Goal: Information Seeking & Learning: Find specific fact

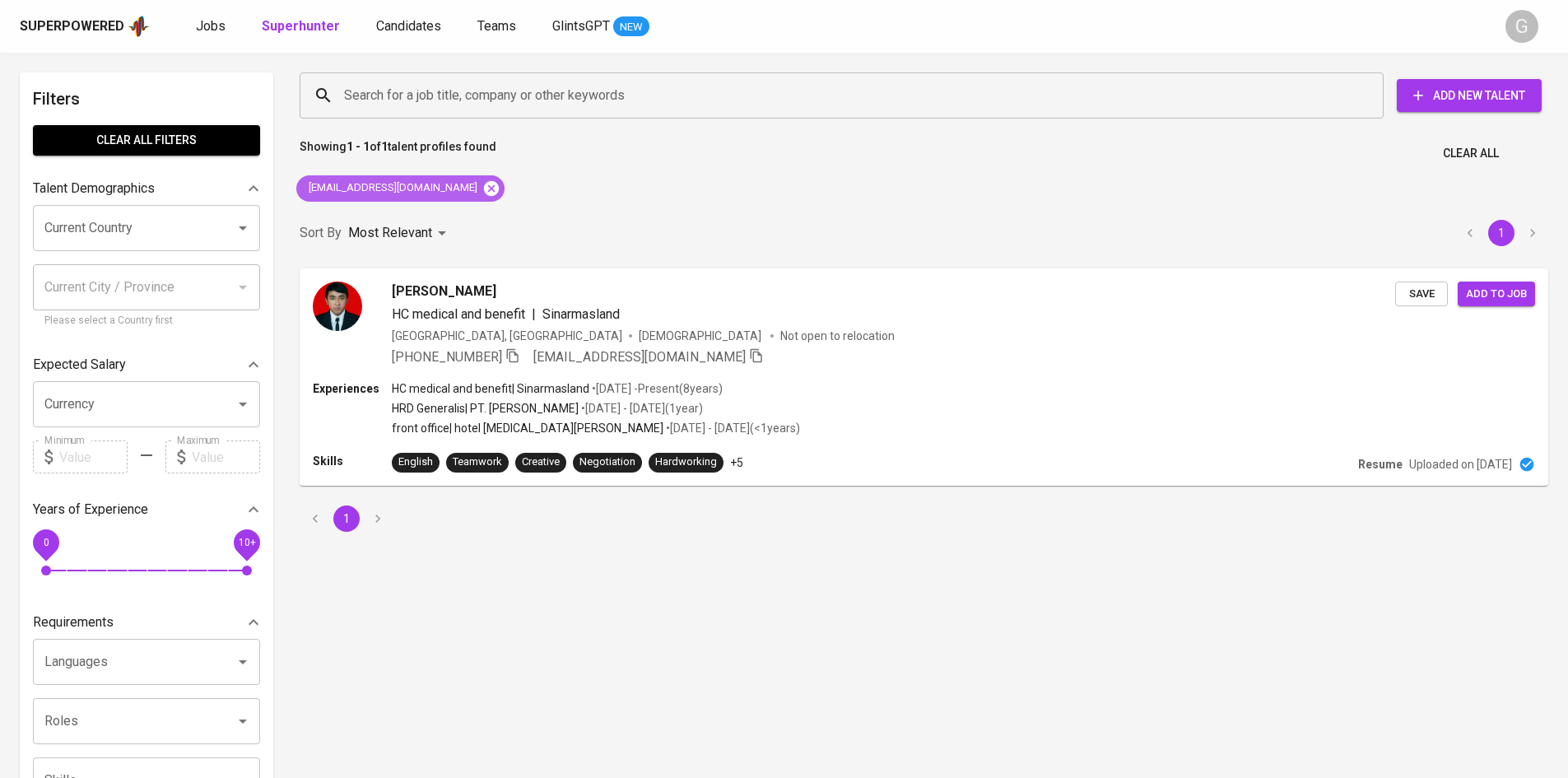
click at [491, 192] on icon at bounding box center [492, 188] width 15 height 15
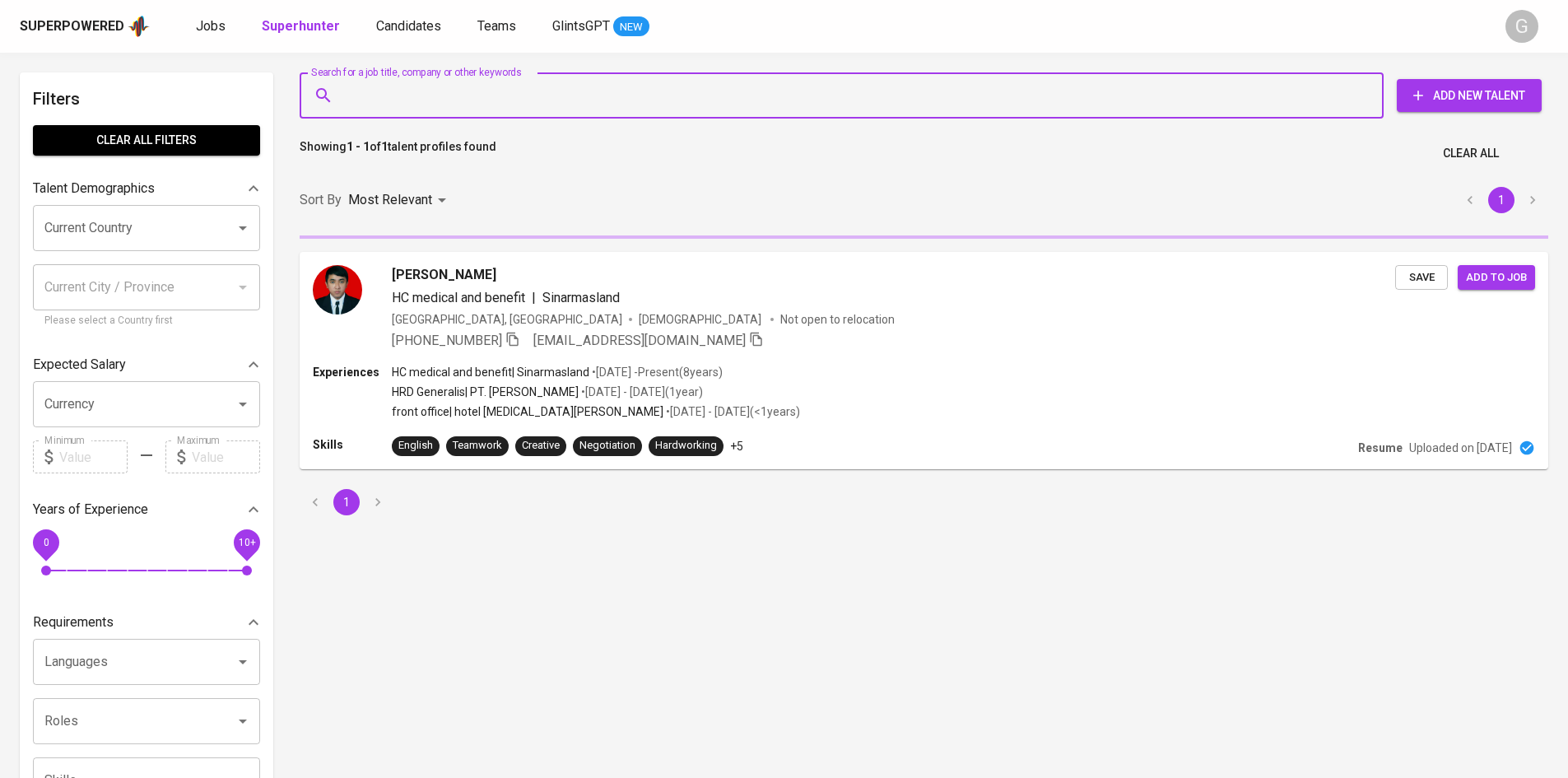
click at [529, 106] on input "Search for a job title, company or other keywords" at bounding box center [845, 95] width 1011 height 31
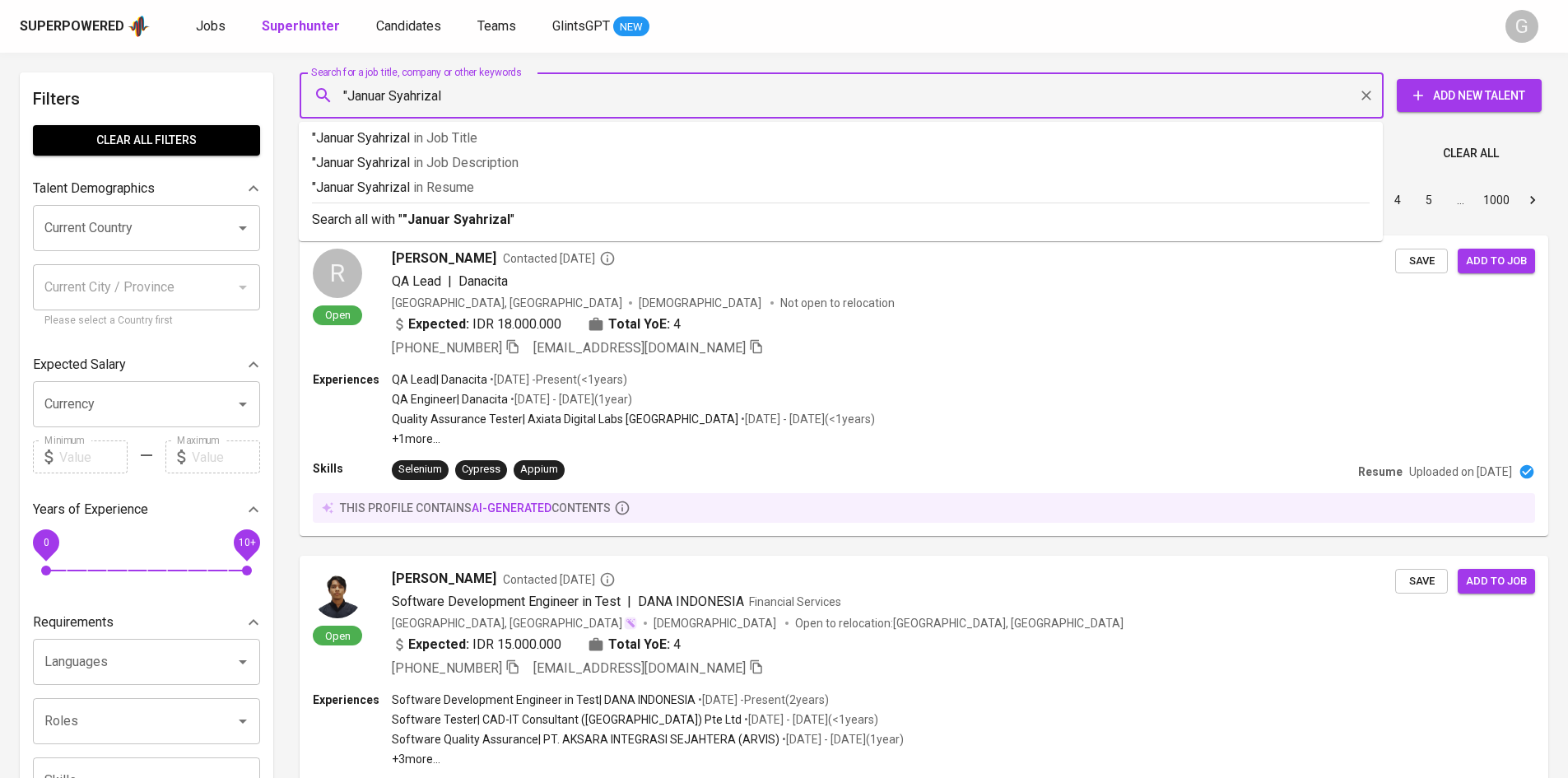
type input ""Januar Syahrizal""
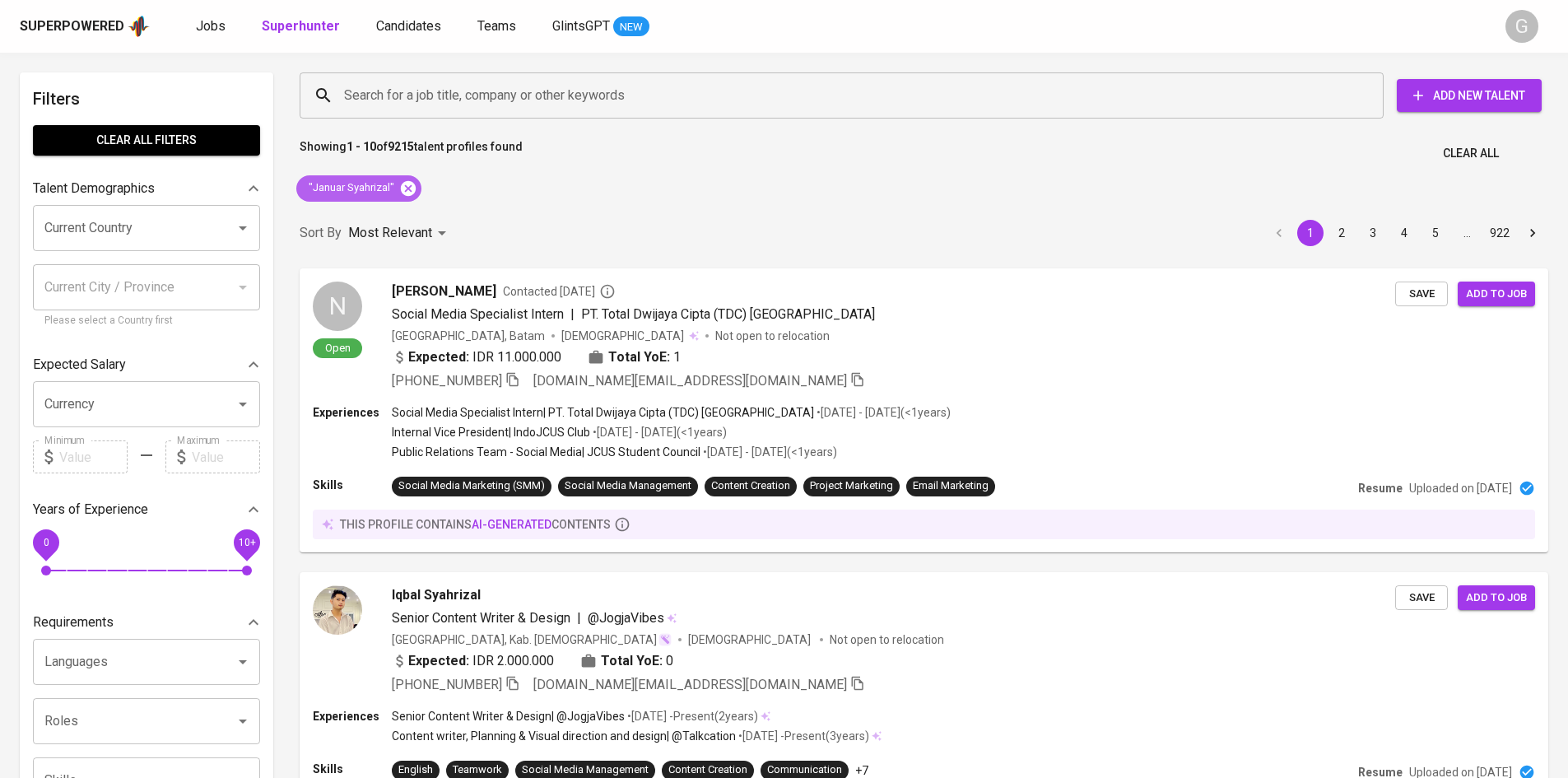
click at [404, 192] on icon at bounding box center [409, 188] width 15 height 15
click at [435, 109] on input "Search for a job title, company or other keywords" at bounding box center [845, 95] width 1011 height 31
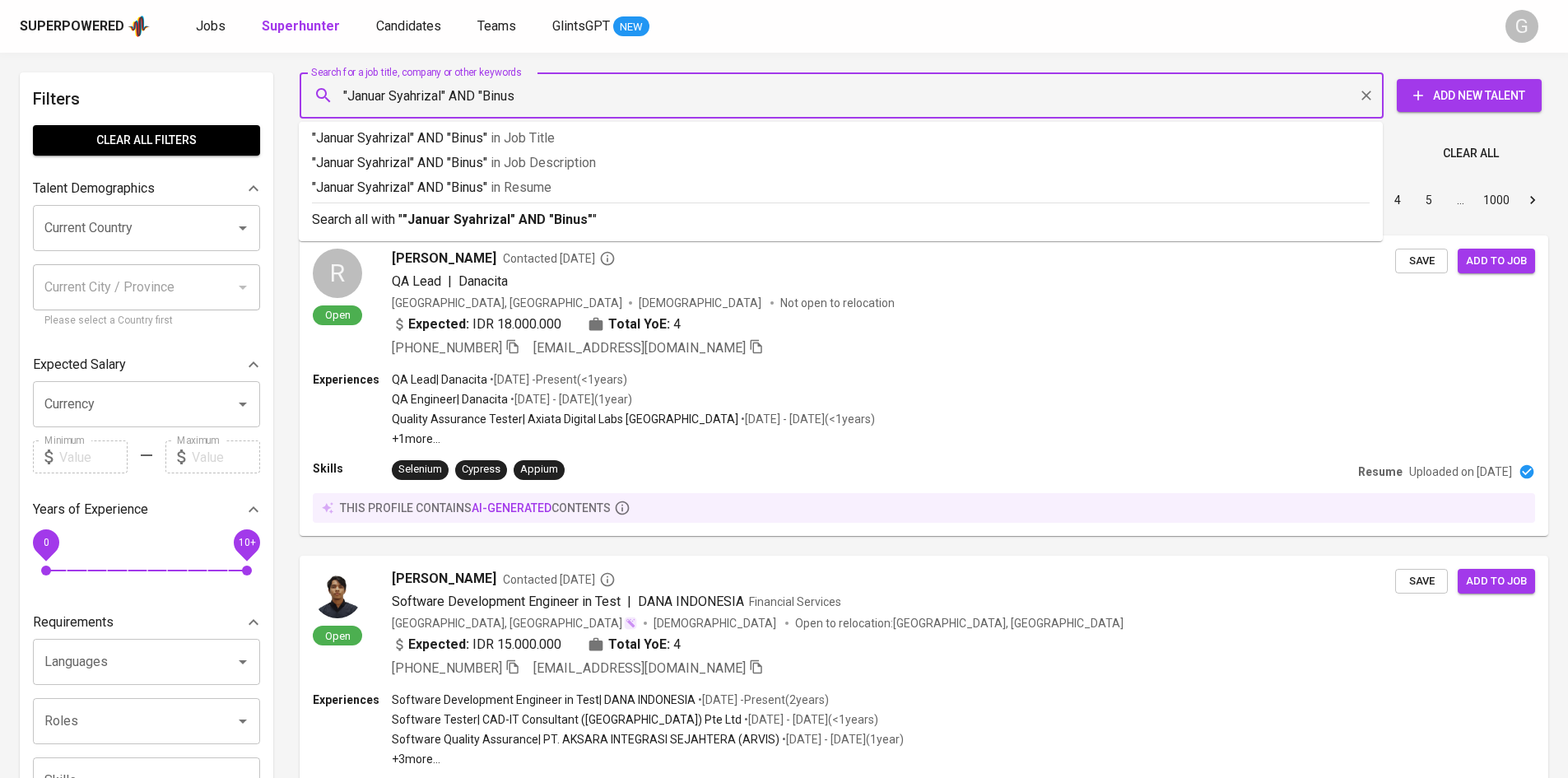
type input ""Januar Syahrizal" AND "Binus""
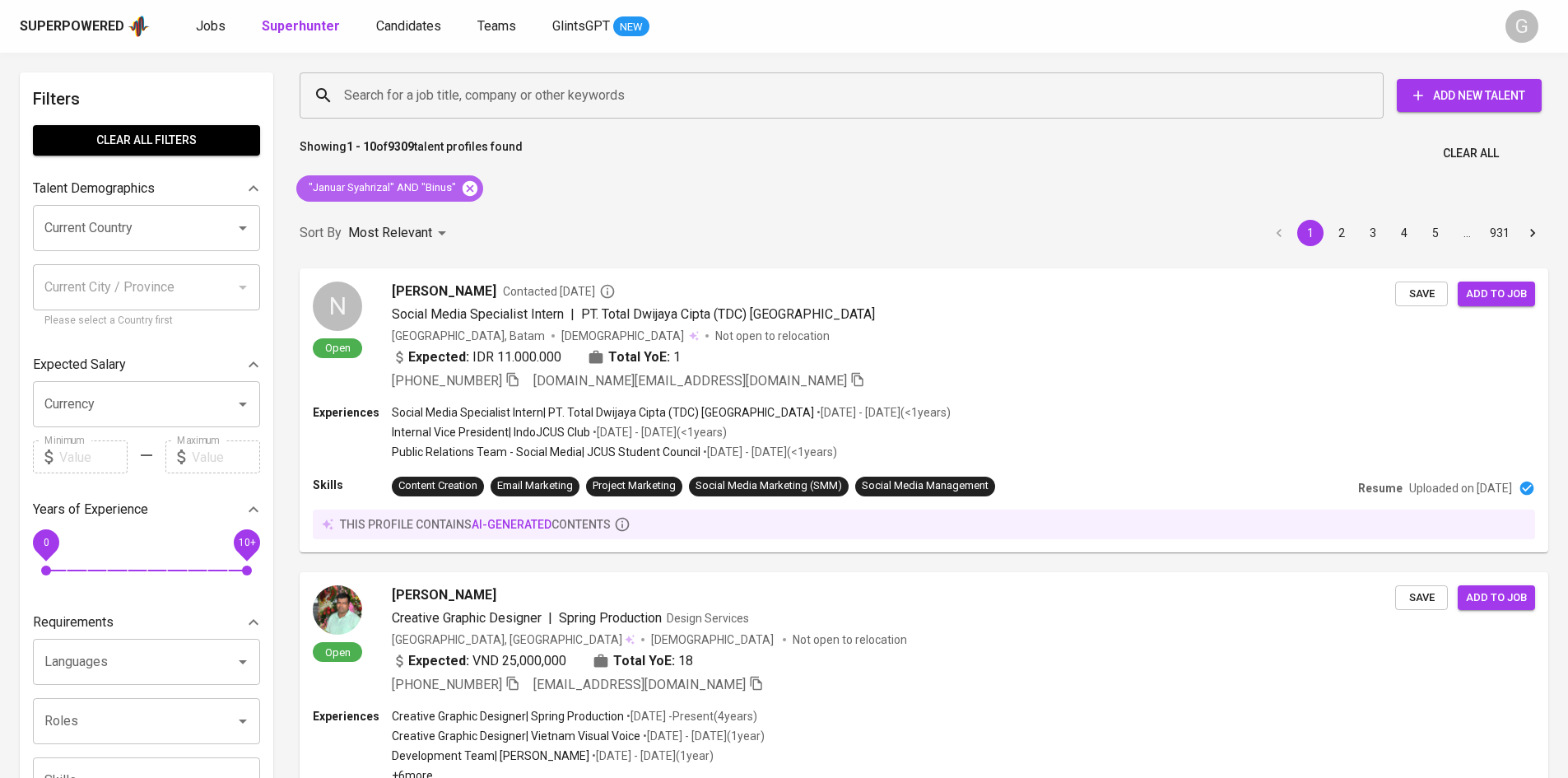
click at [468, 185] on icon at bounding box center [470, 188] width 15 height 15
click at [479, 91] on input "Search for a job title, company or other keywords" at bounding box center [845, 95] width 1011 height 31
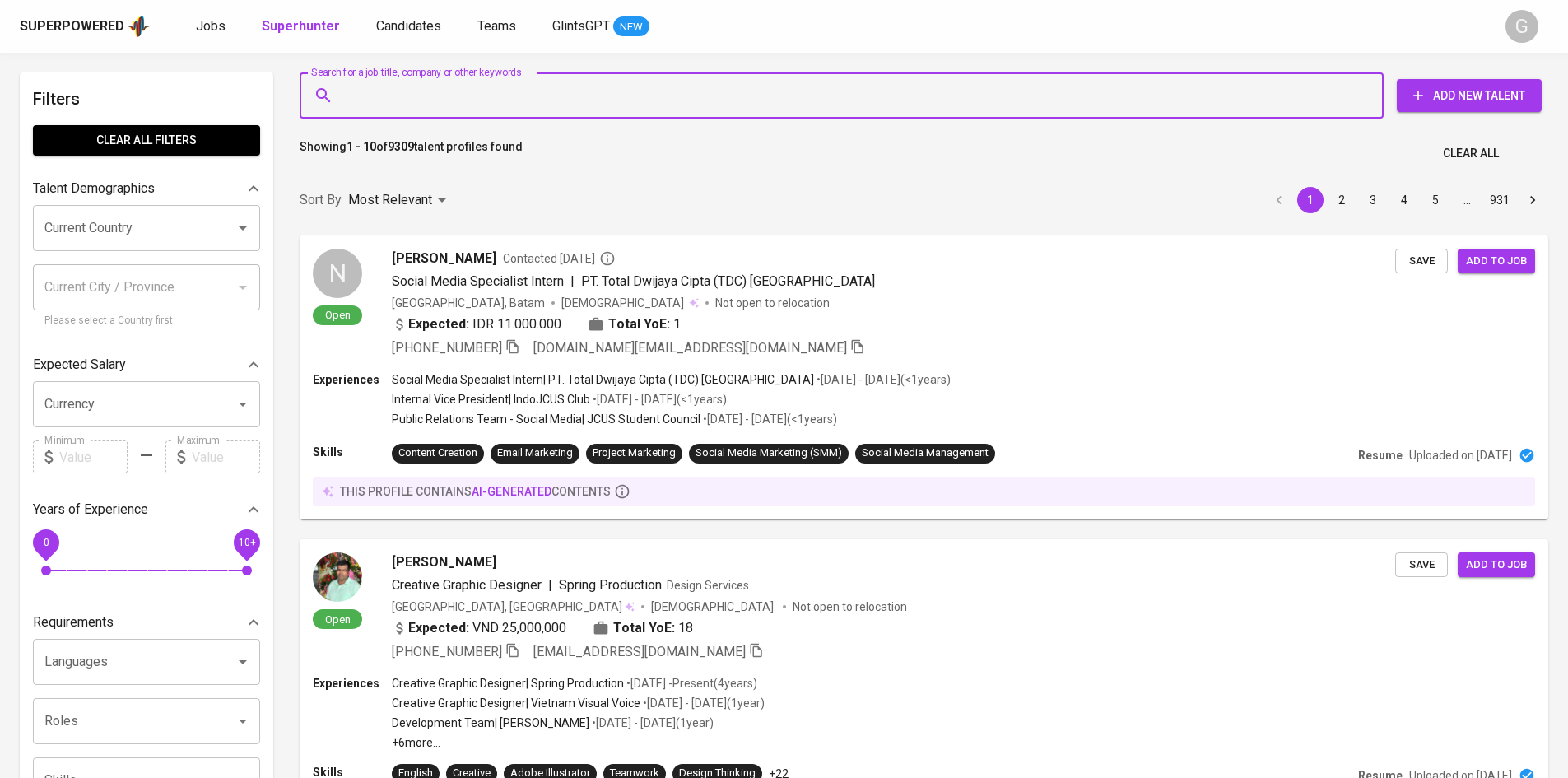
click at [479, 91] on input "Search for a job title, company or other keywords" at bounding box center [845, 95] width 1011 height 31
paste input "[EMAIL_ADDRESS][DOMAIN_NAME]"
type input "[EMAIL_ADDRESS][DOMAIN_NAME]"
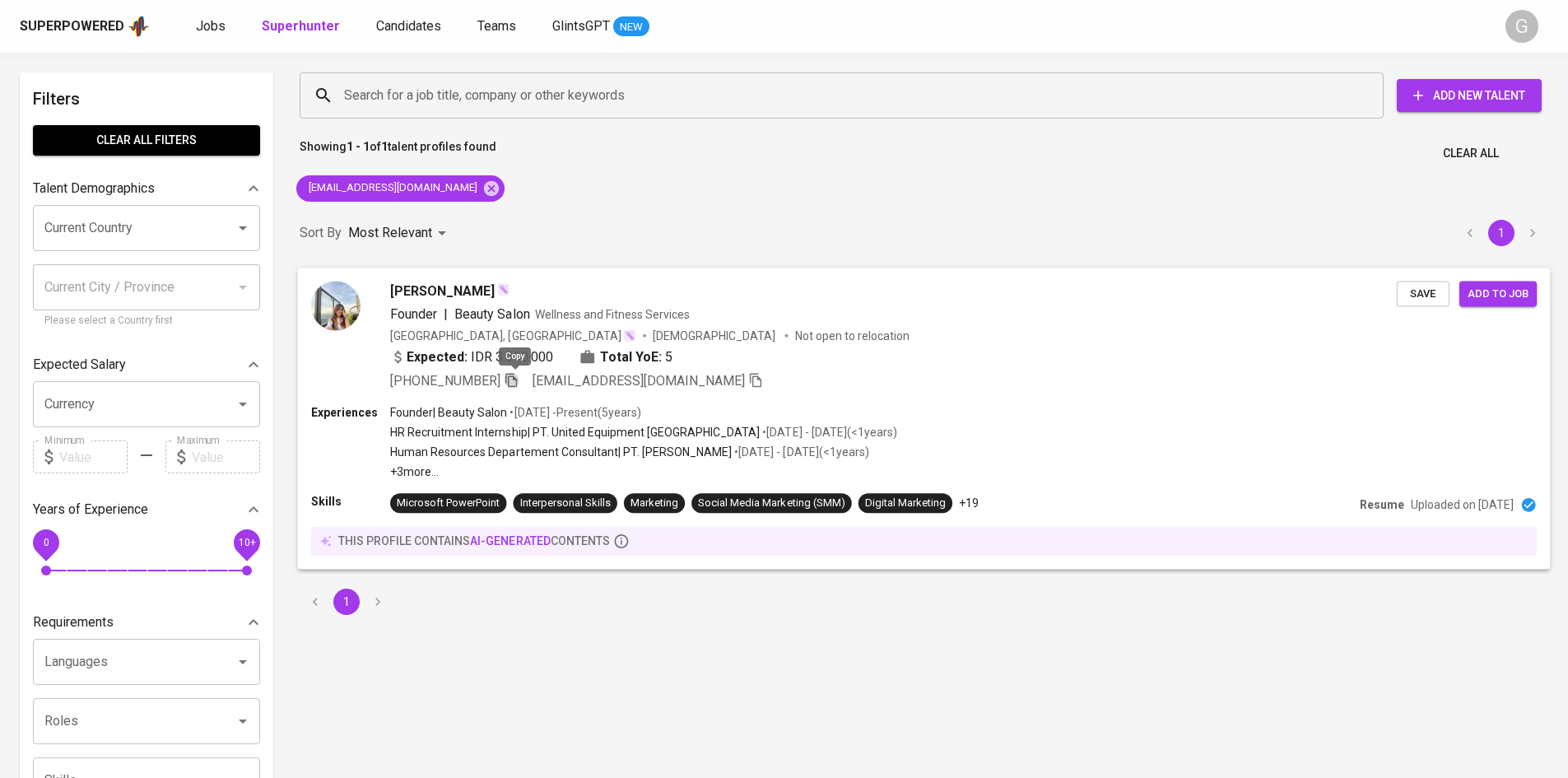
click at [514, 379] on icon "button" at bounding box center [511, 379] width 15 height 15
click at [511, 383] on icon "button" at bounding box center [511, 379] width 15 height 15
click at [484, 182] on icon at bounding box center [492, 188] width 15 height 15
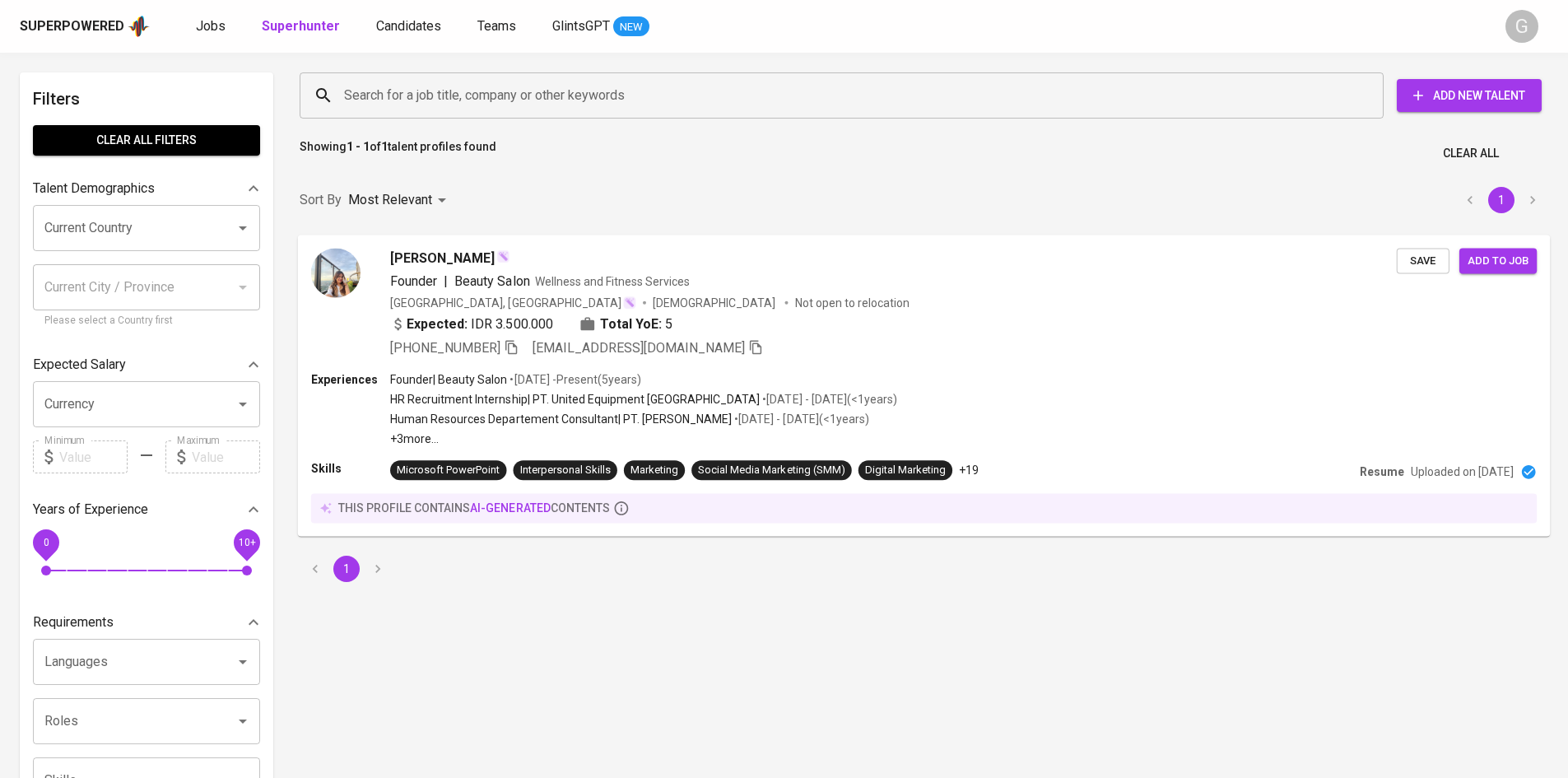
click at [473, 102] on input "Search for a job title, company or other keywords" at bounding box center [845, 95] width 1011 height 31
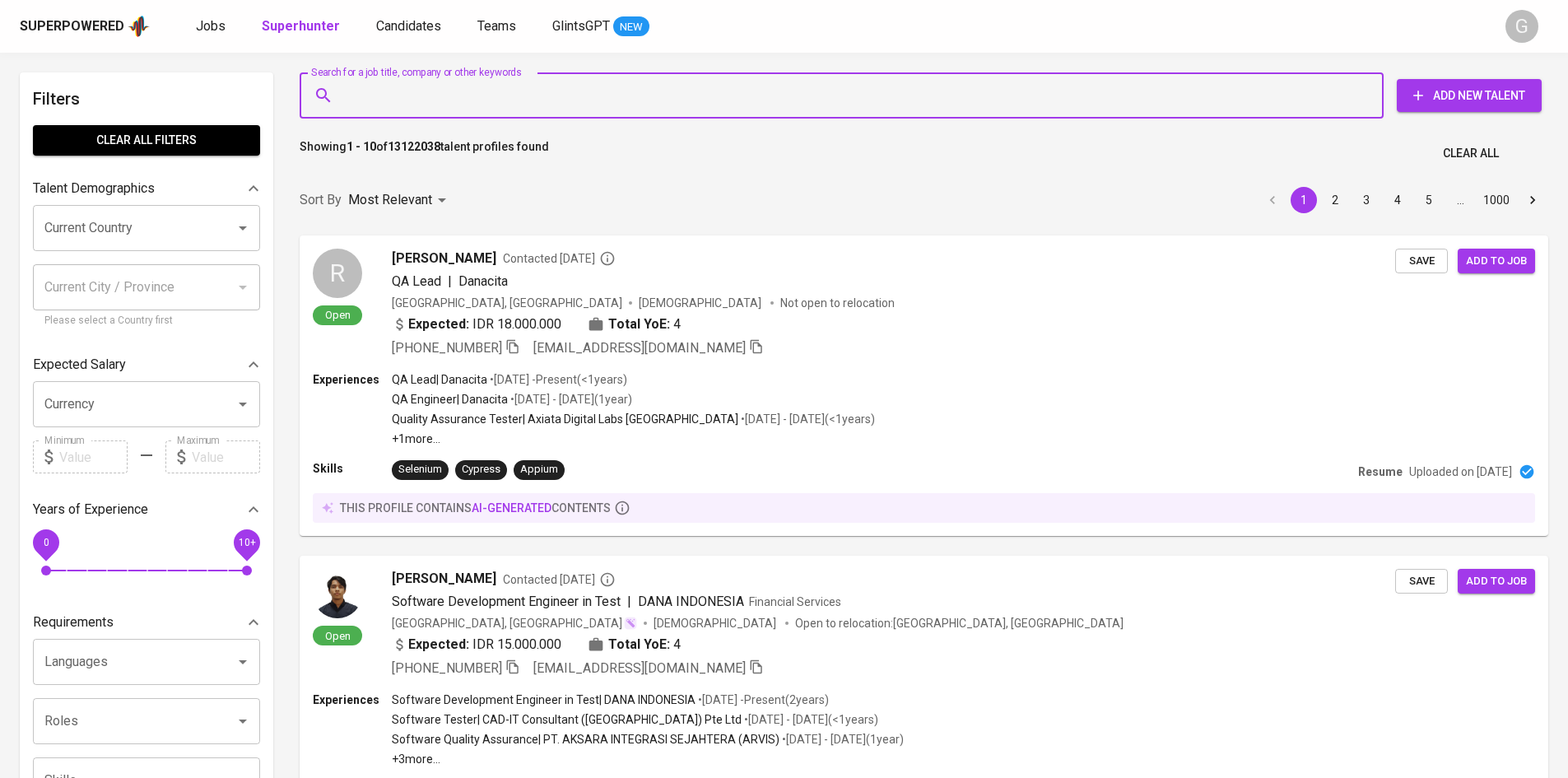
paste input "[EMAIL_ADDRESS][DOMAIN_NAME]"
type input "[EMAIL_ADDRESS][DOMAIN_NAME]"
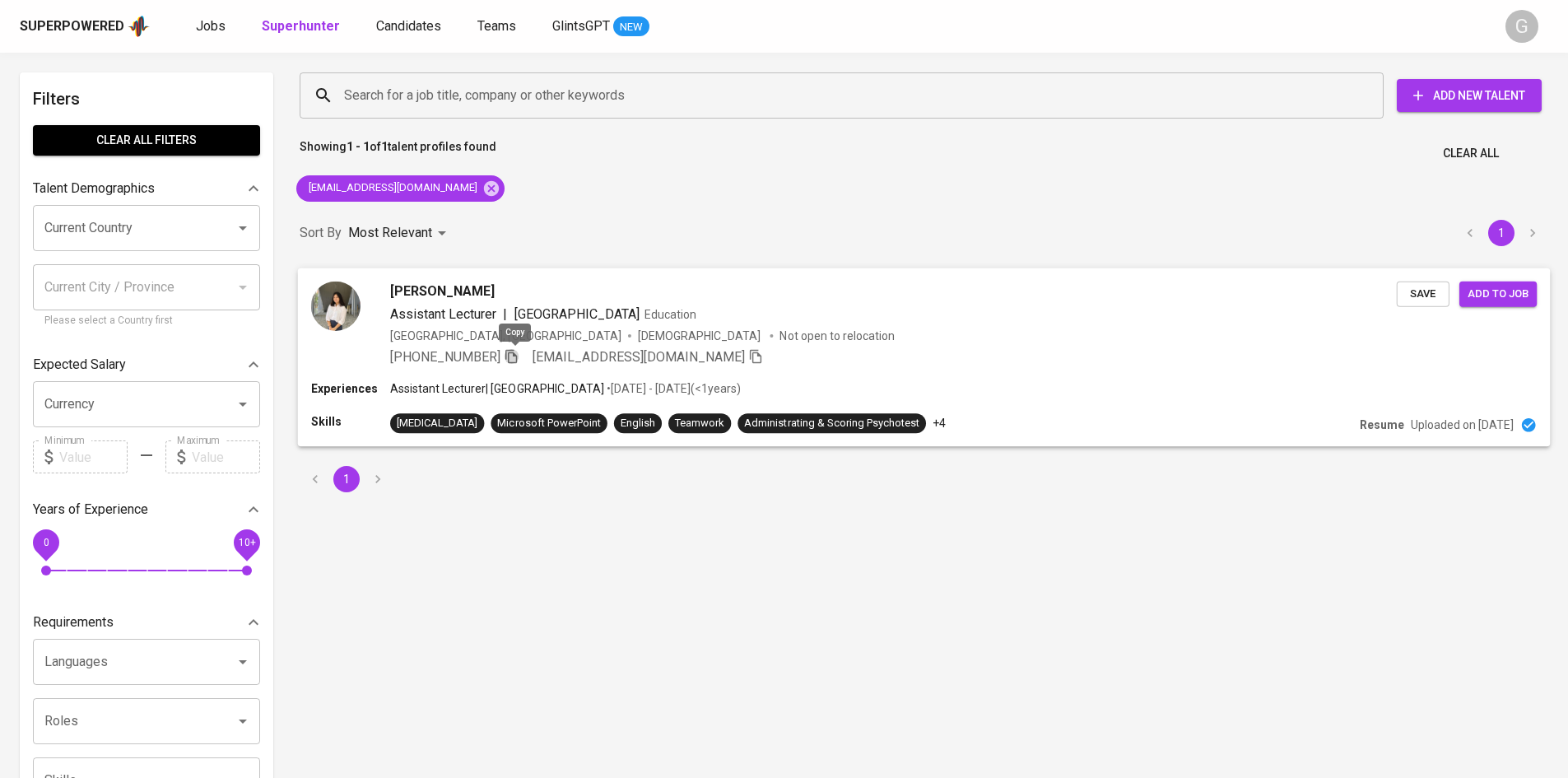
click at [515, 352] on icon "button" at bounding box center [511, 356] width 12 height 14
